Goal: Information Seeking & Learning: Learn about a topic

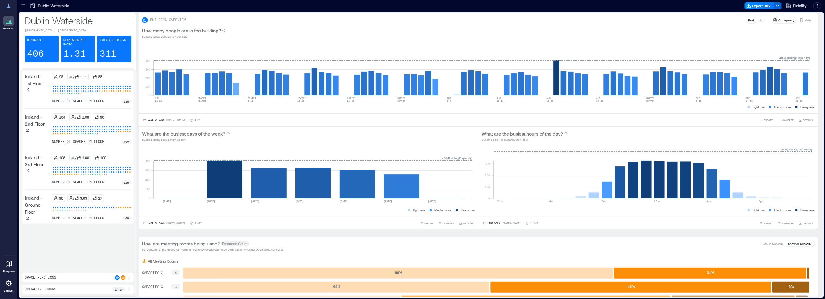
drag, startPoint x: 493, startPoint y: 252, endPoint x: 86, endPoint y: 92, distance: 437.6
click at [493, 252] on div "How are meeting rooms being used? Extended Count Percentage of the usage of mee…" at bounding box center [479, 245] width 680 height 19
click at [22, 5] on icon at bounding box center [23, 6] width 6 height 6
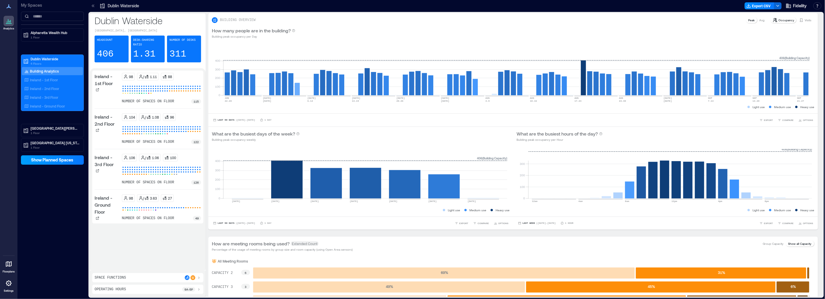
click at [70, 162] on span "Show Planned Spaces" at bounding box center [52, 160] width 42 height 6
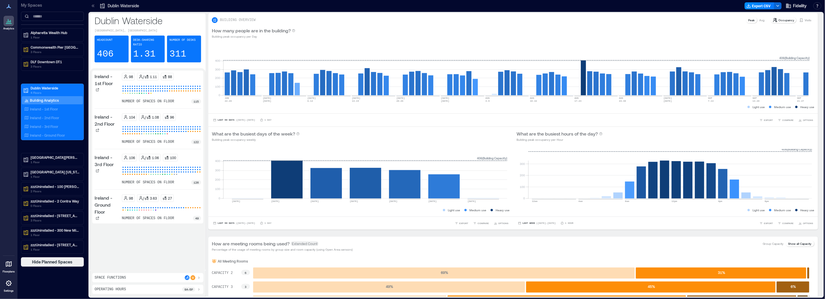
click at [46, 27] on div "My Spaces Alpharetta Wealth Hub 1 Floor Commonwealth Pier Boston 3 Floors DLF D…" at bounding box center [52, 133] width 70 height 266
click at [46, 31] on p "Alpharetta Wealth Hub" at bounding box center [55, 32] width 49 height 5
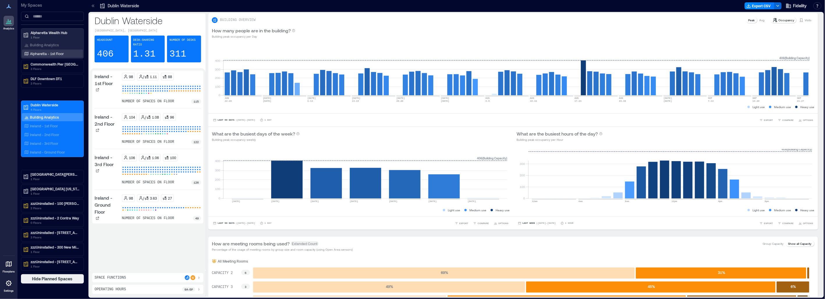
click at [48, 54] on p "Alpharetta - 1st Floor" at bounding box center [47, 53] width 34 height 5
